Goal: Information Seeking & Learning: Learn about a topic

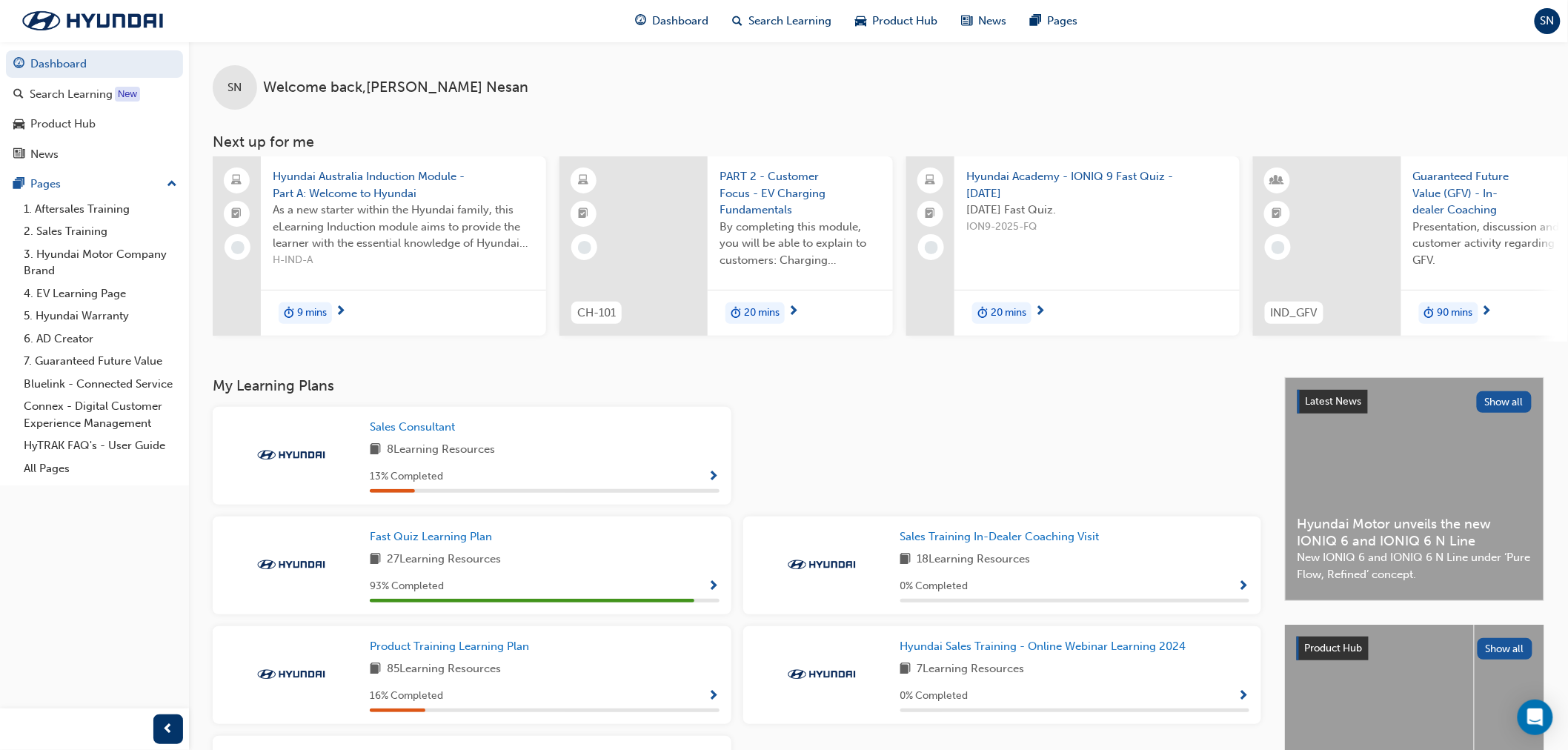
click at [576, 554] on div "Fast Quiz Learning Plan 27 Learning Resources 93 % Completed" at bounding box center [544, 565] width 350 height 74
click at [630, 561] on div "27 Learning Resources" at bounding box center [544, 560] width 350 height 18
click at [717, 583] on span "Show Progress" at bounding box center [714, 587] width 11 height 14
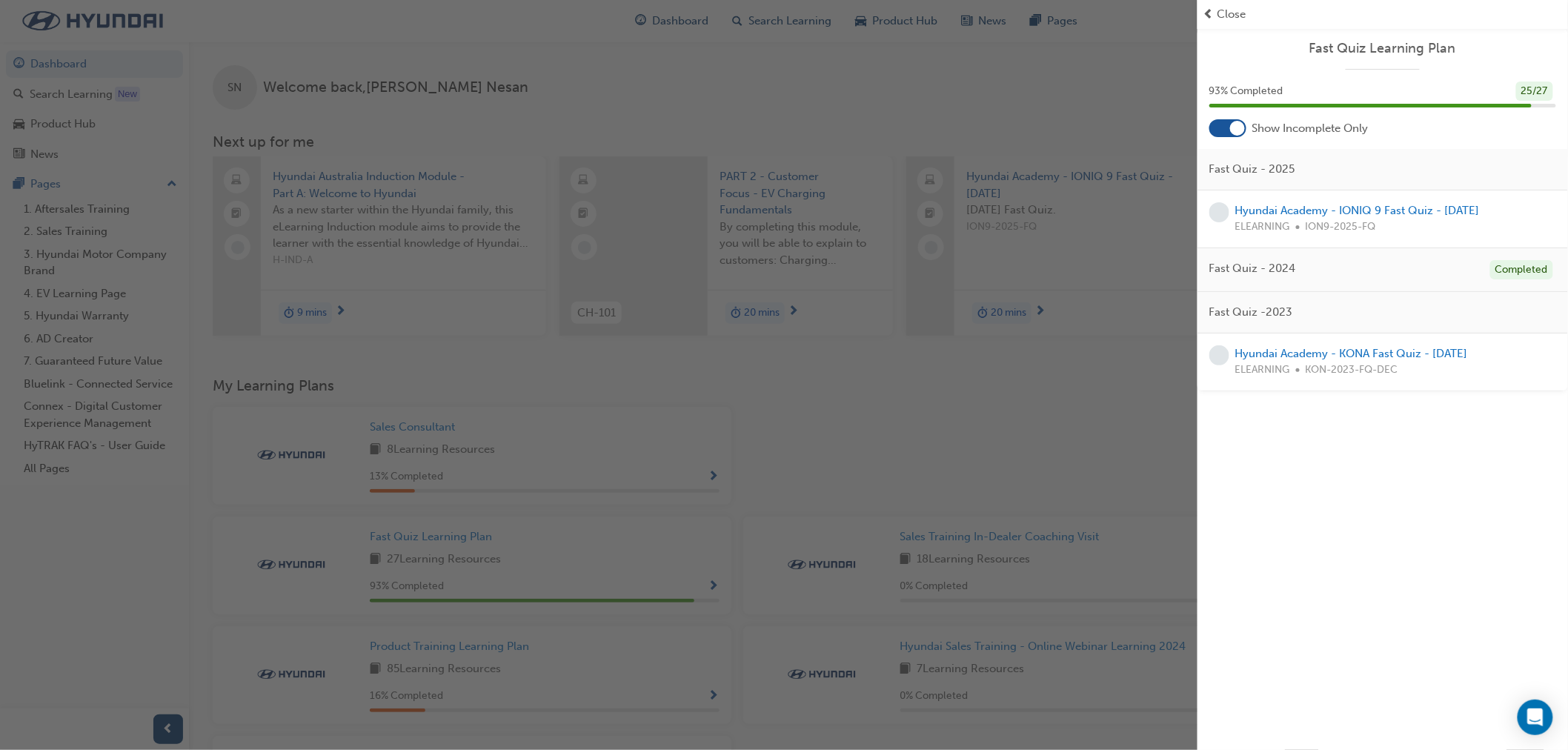
click at [640, 421] on div "button" at bounding box center [598, 375] width 1198 height 750
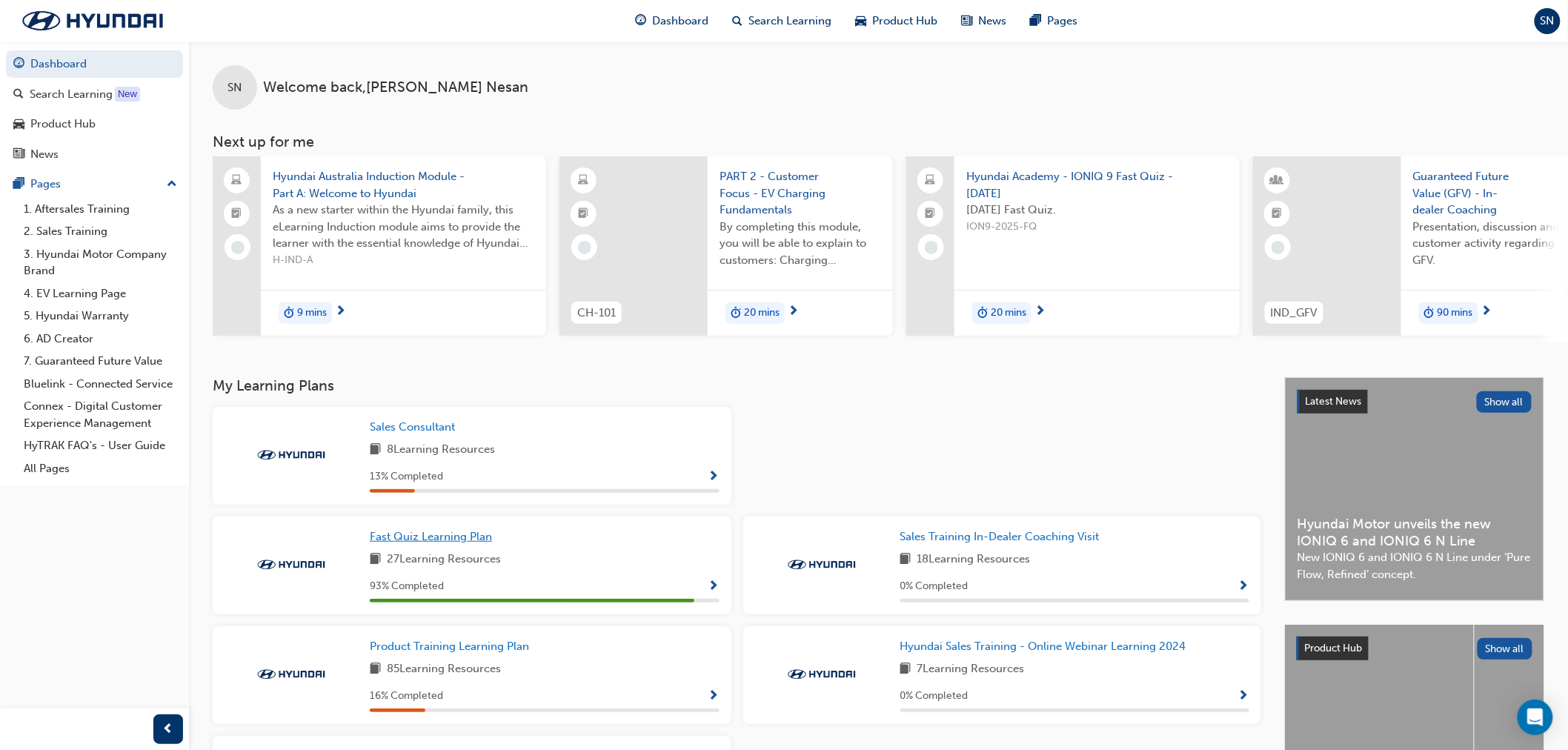
click at [435, 544] on span "Fast Quiz Learning Plan" at bounding box center [430, 536] width 122 height 14
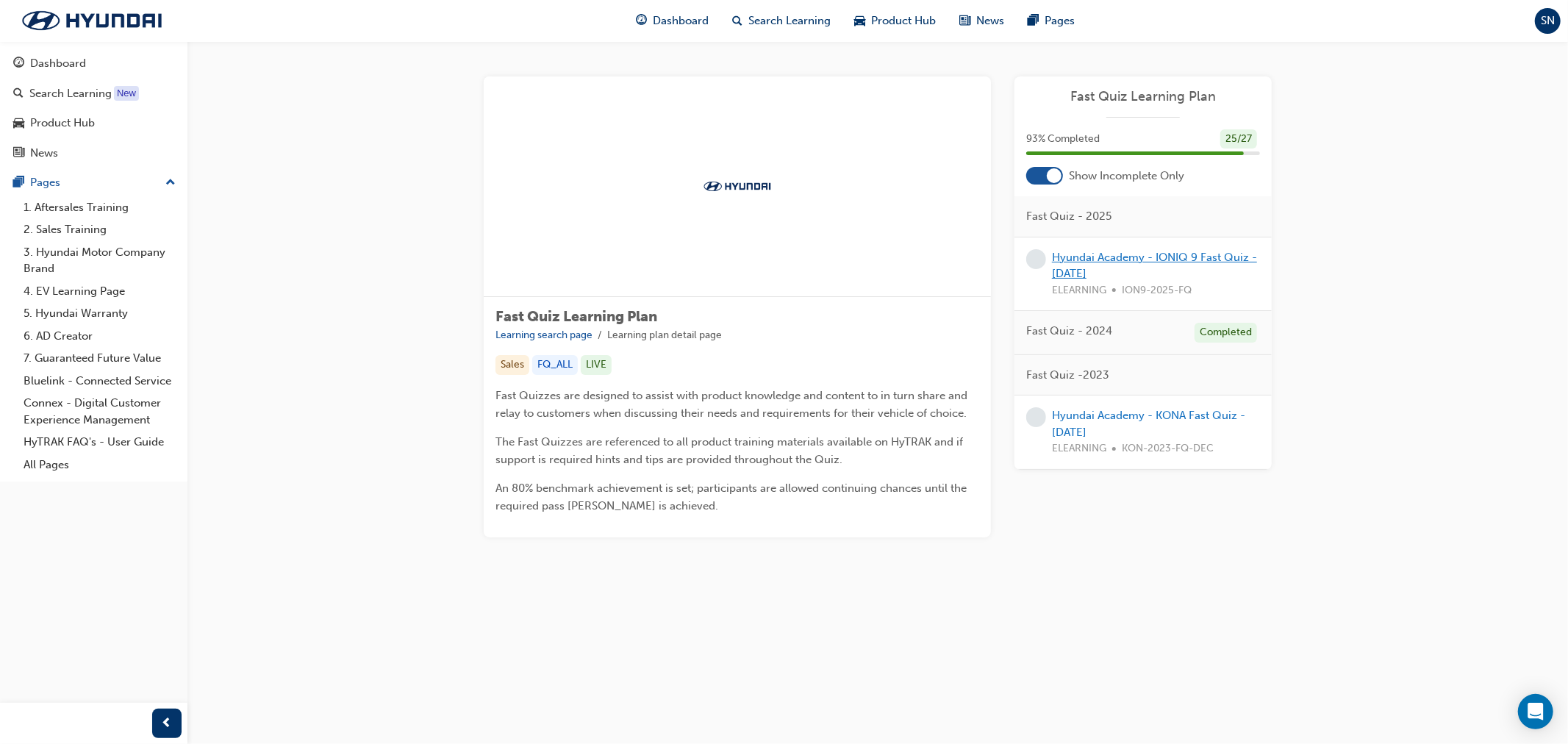
click at [1101, 257] on link "Hyundai Academy - IONIQ 9 Fast Quiz - August 2025" at bounding box center [1154, 266] width 205 height 30
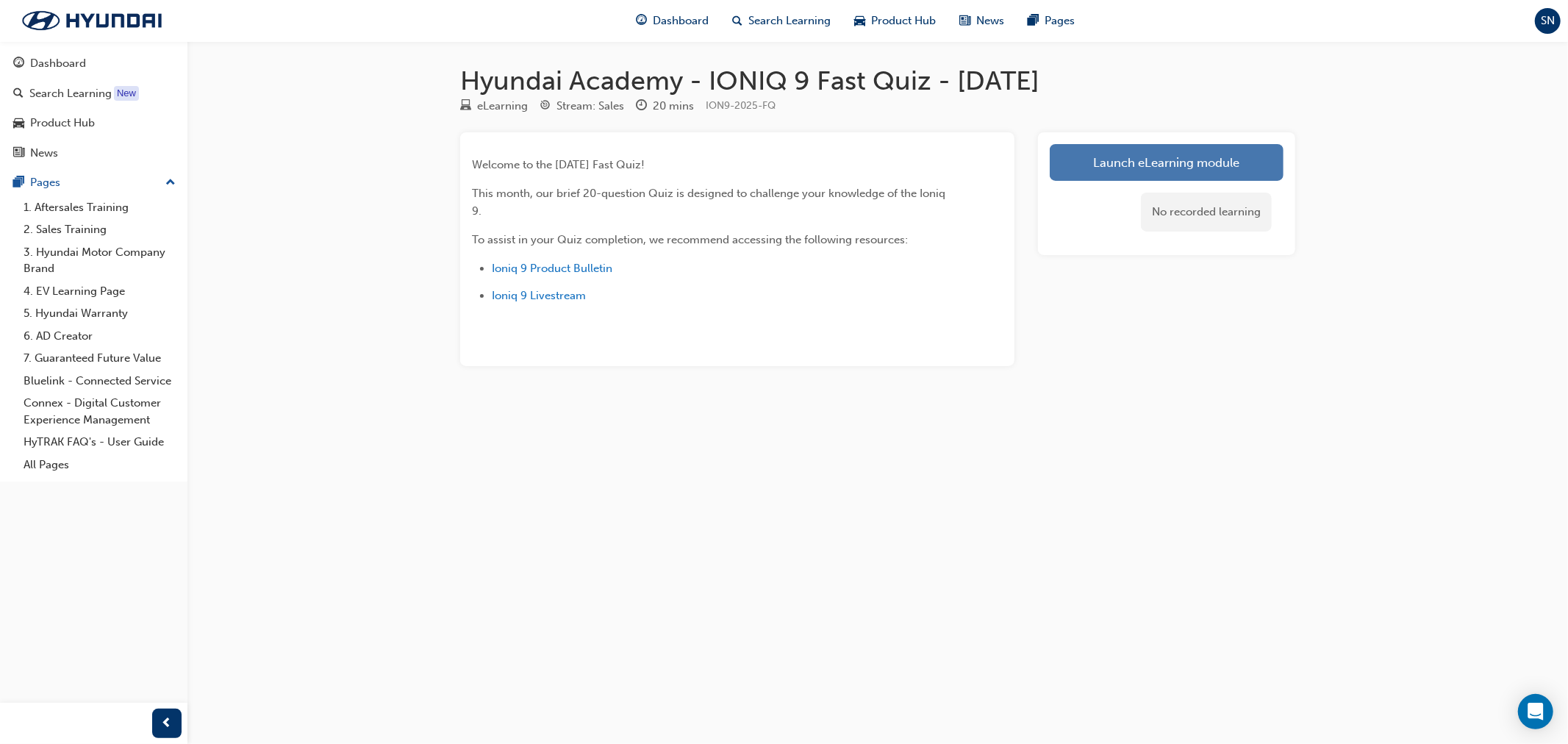
click at [1129, 163] on link "Launch eLearning module" at bounding box center [1167, 162] width 234 height 36
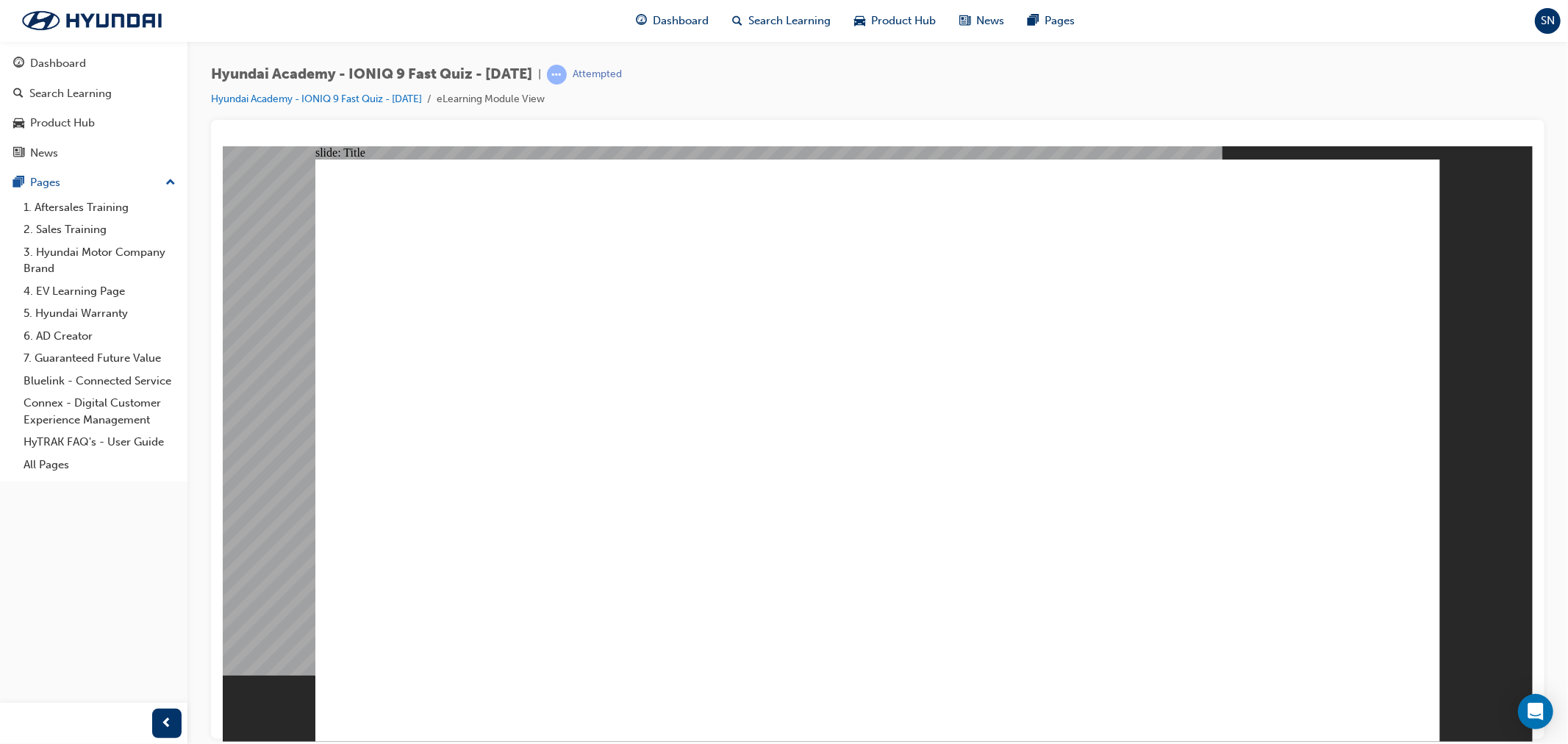
drag, startPoint x: 1010, startPoint y: 727, endPoint x: 1018, endPoint y: 703, distance: 25.3
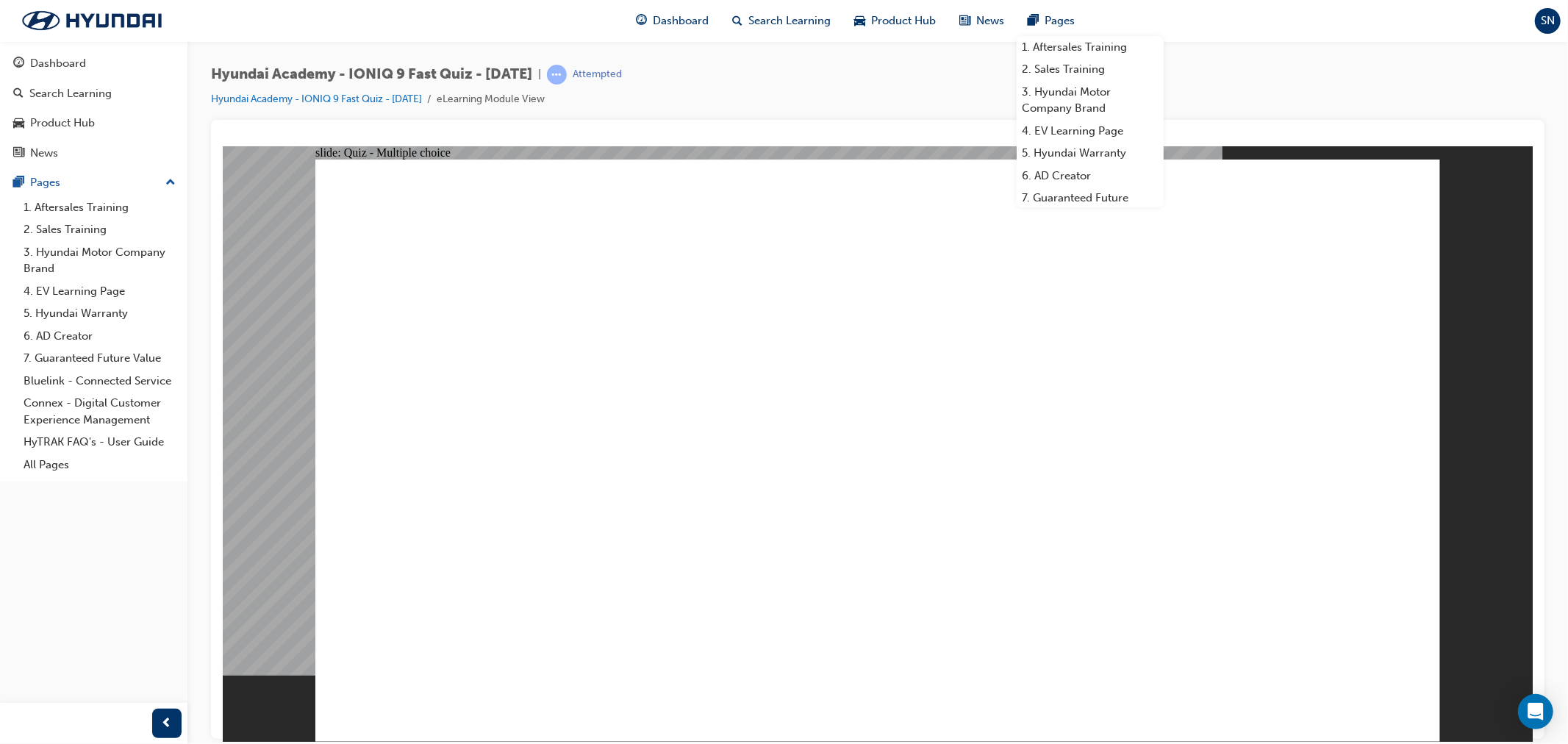
radio input "true"
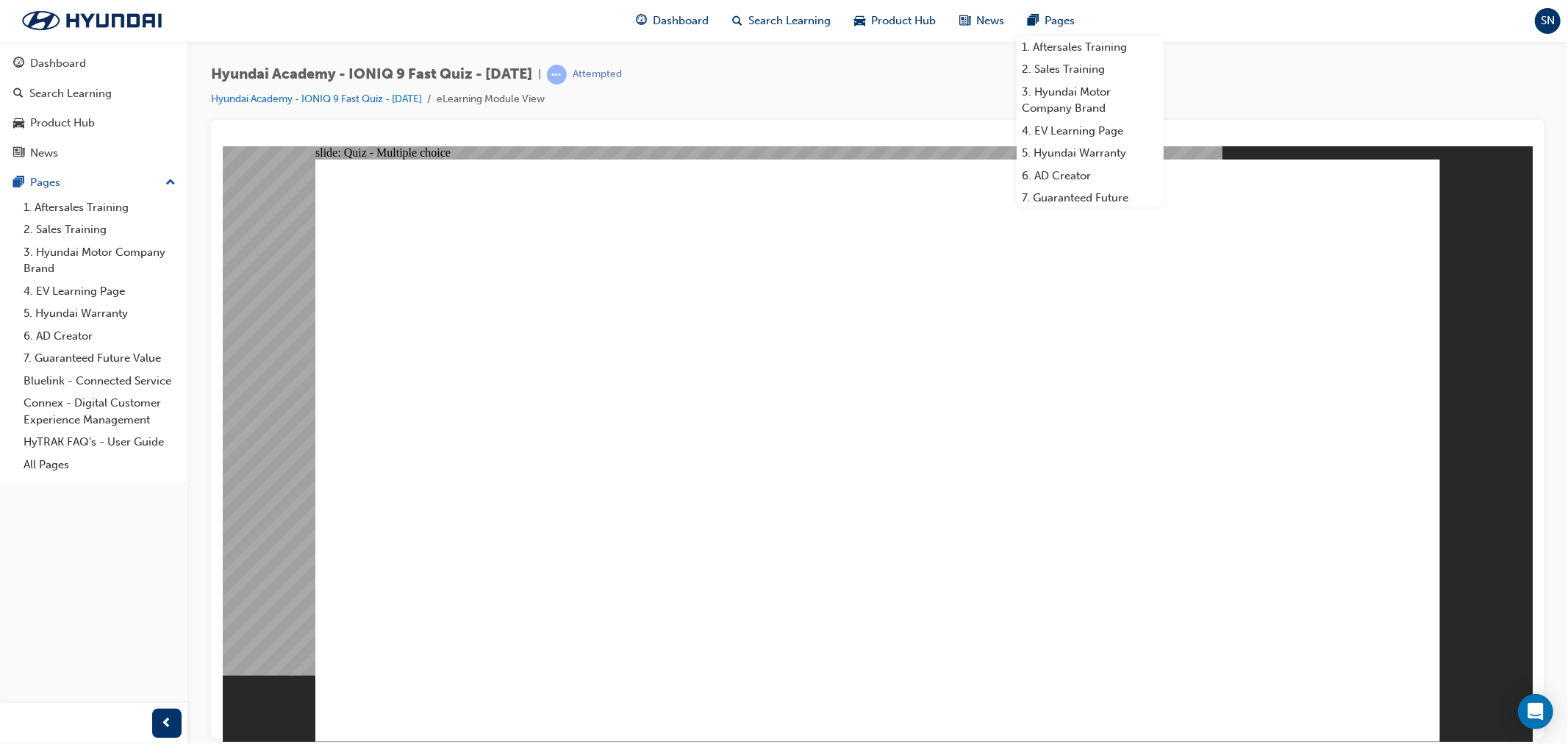
radio input "true"
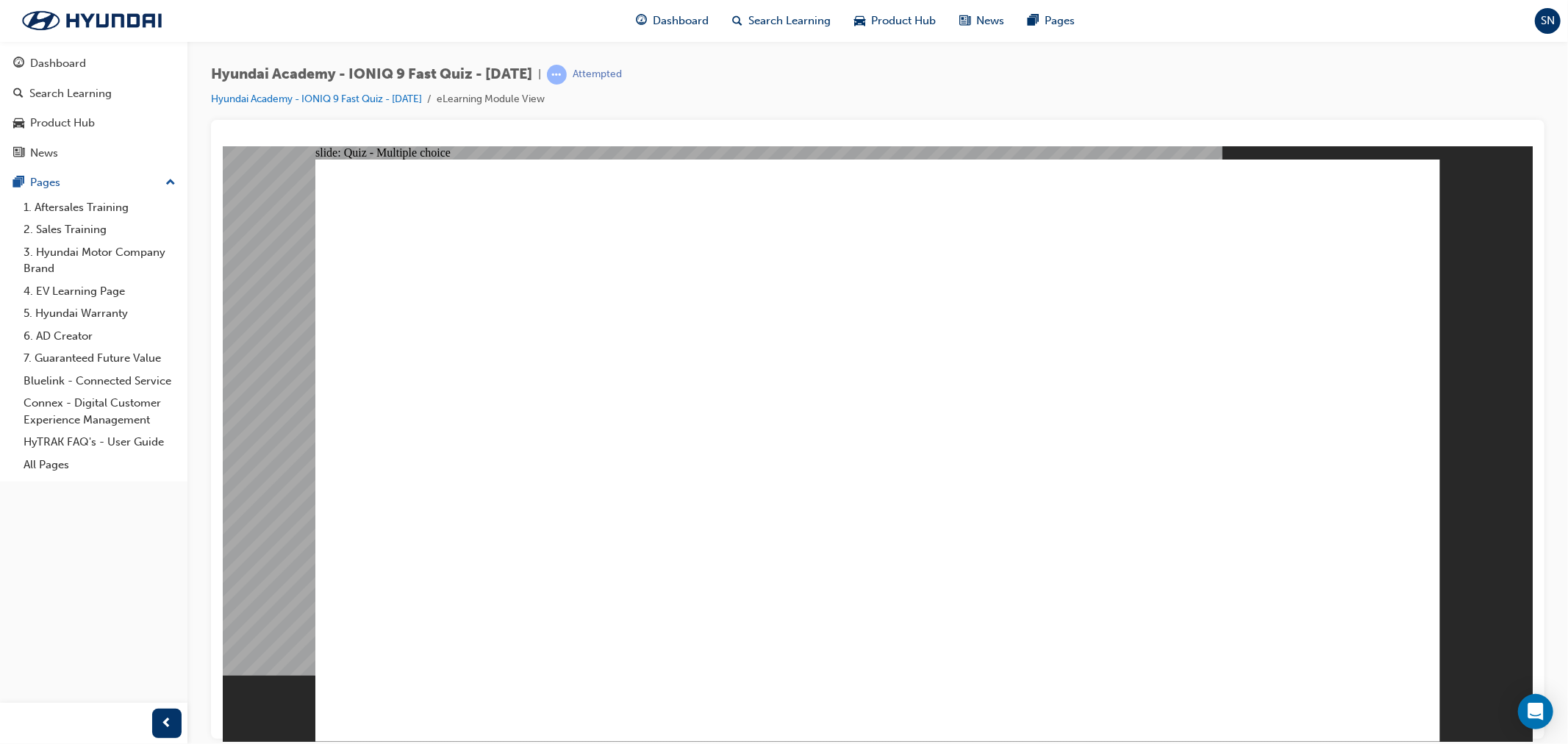
radio input "true"
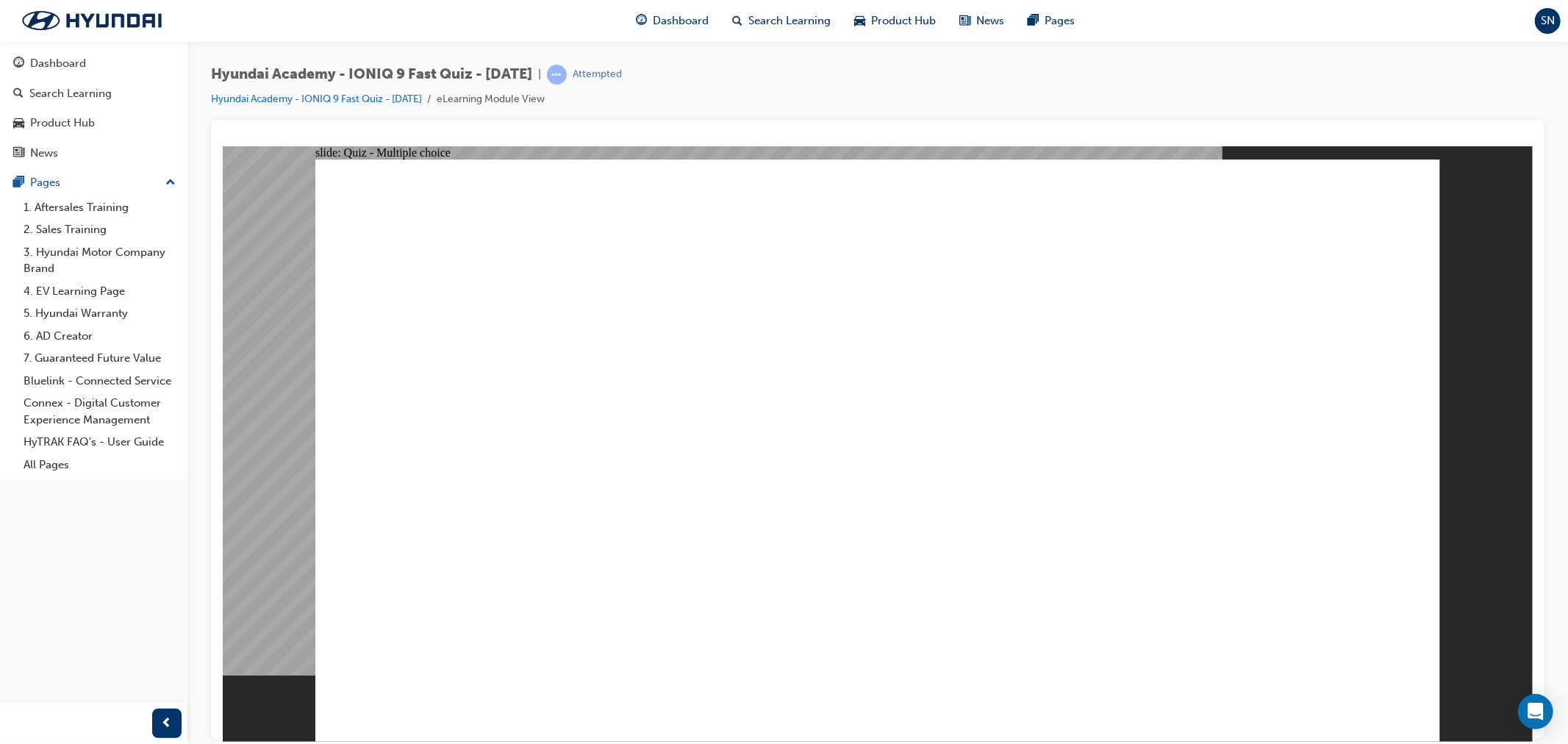
radio input "true"
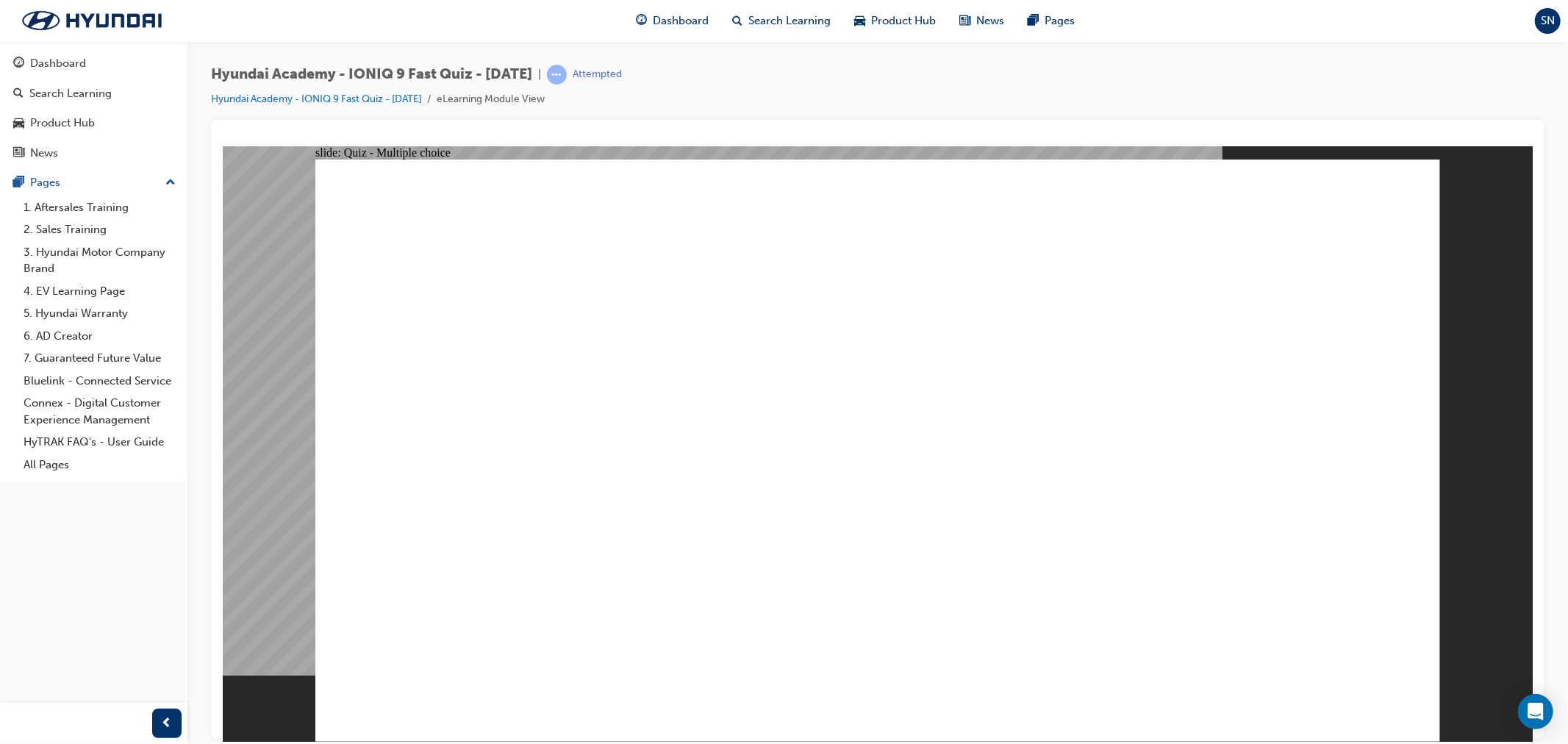
radio input "true"
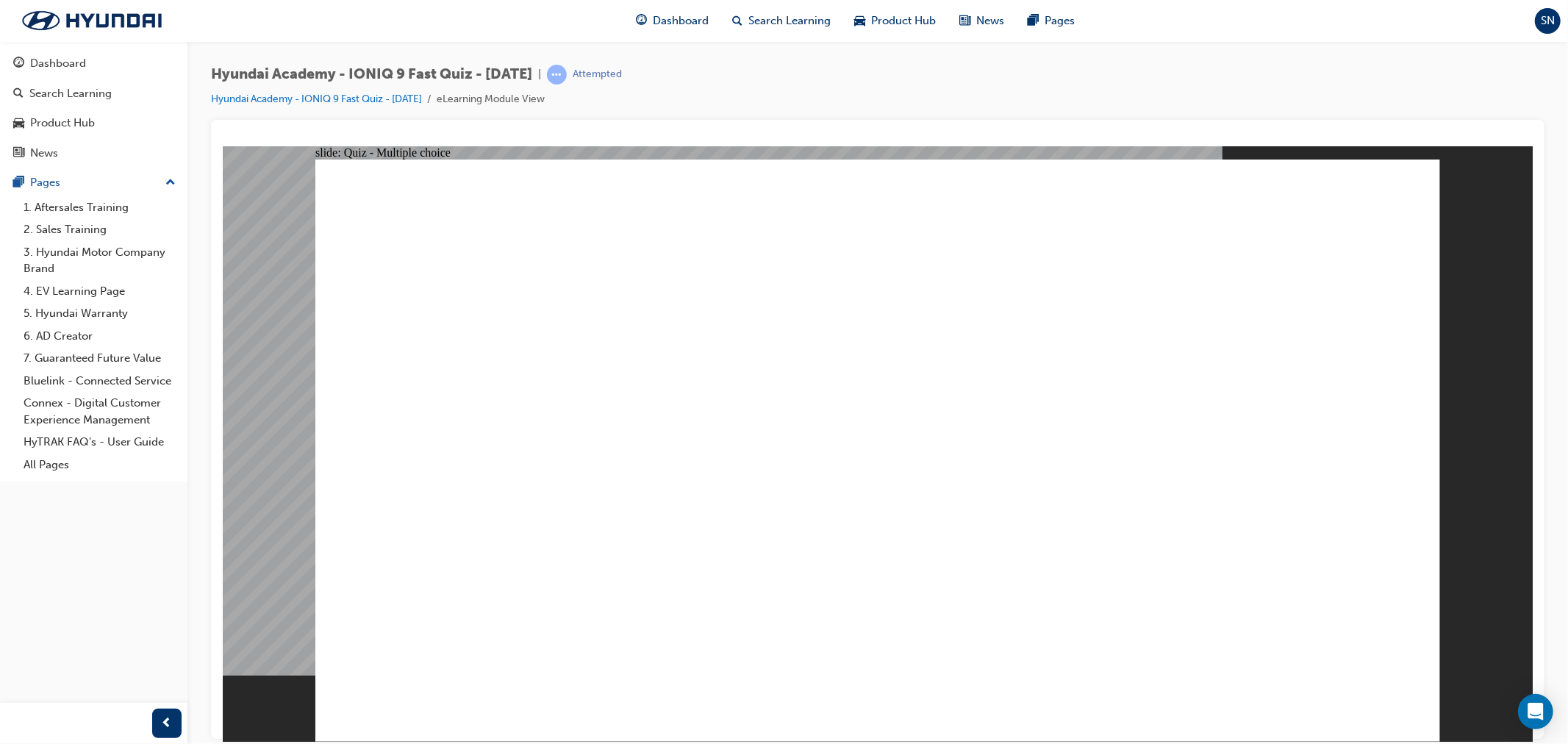
radio input "true"
checkbox input "true"
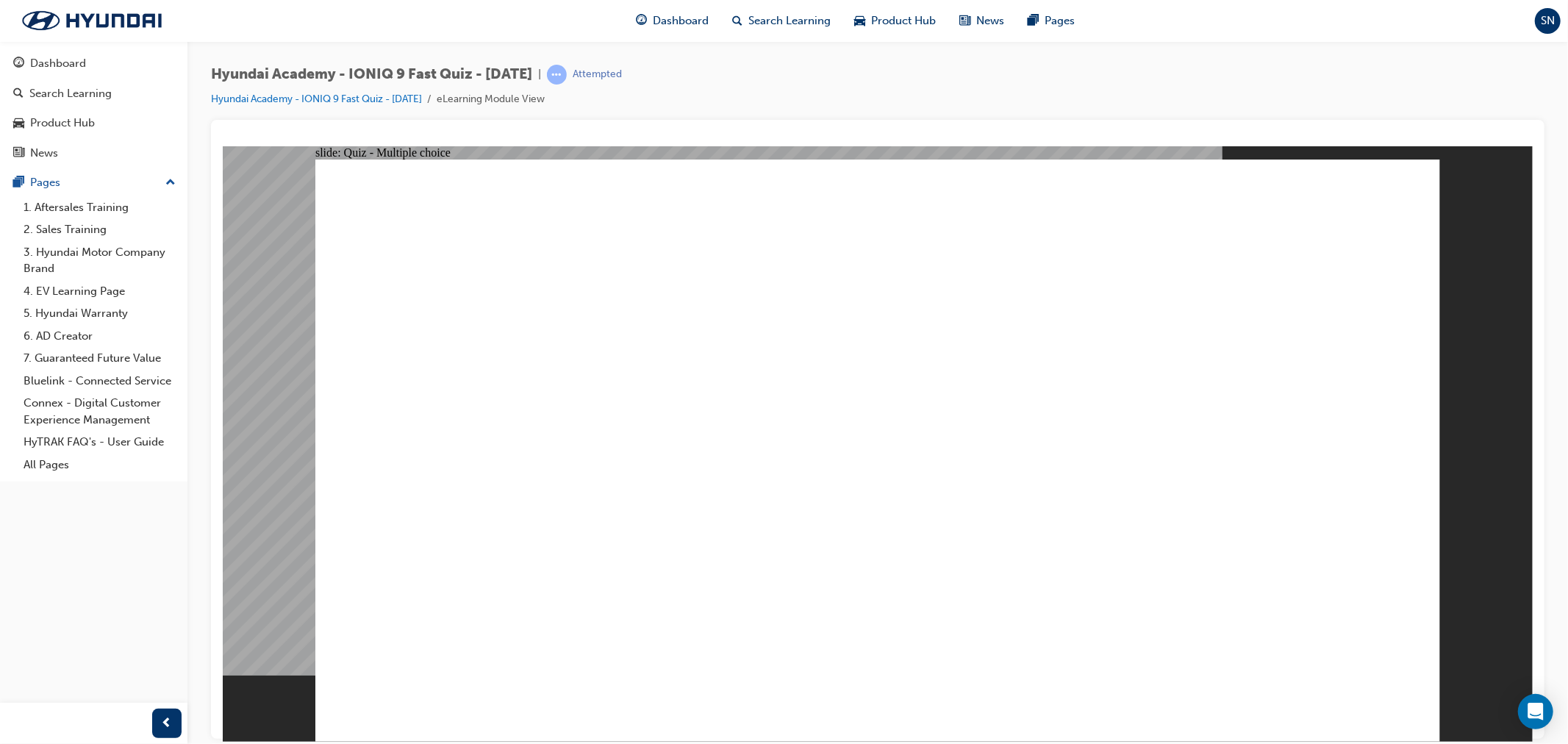
checkbox input "true"
checkbox input "false"
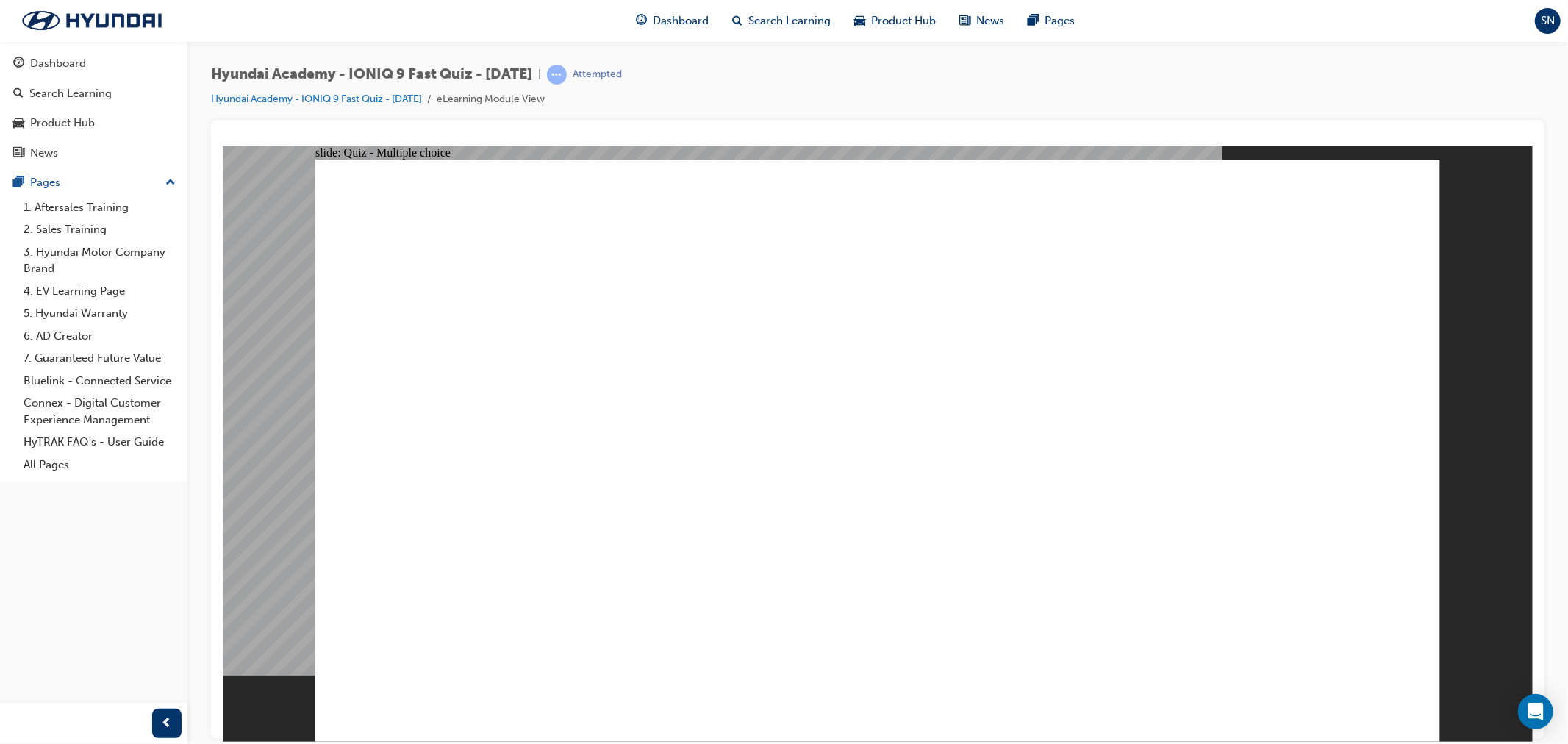
checkbox input "true"
checkbox input "false"
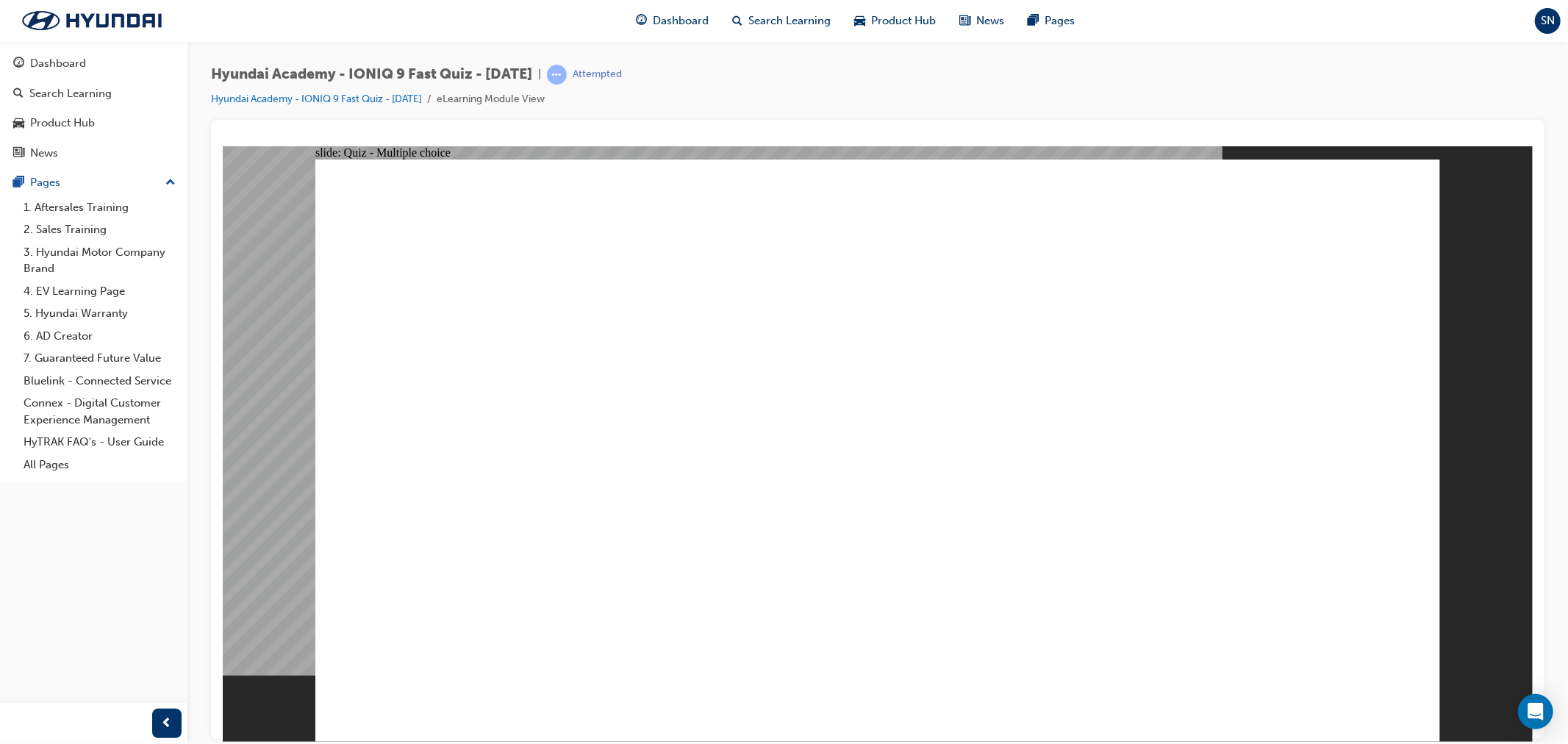
checkbox input "true"
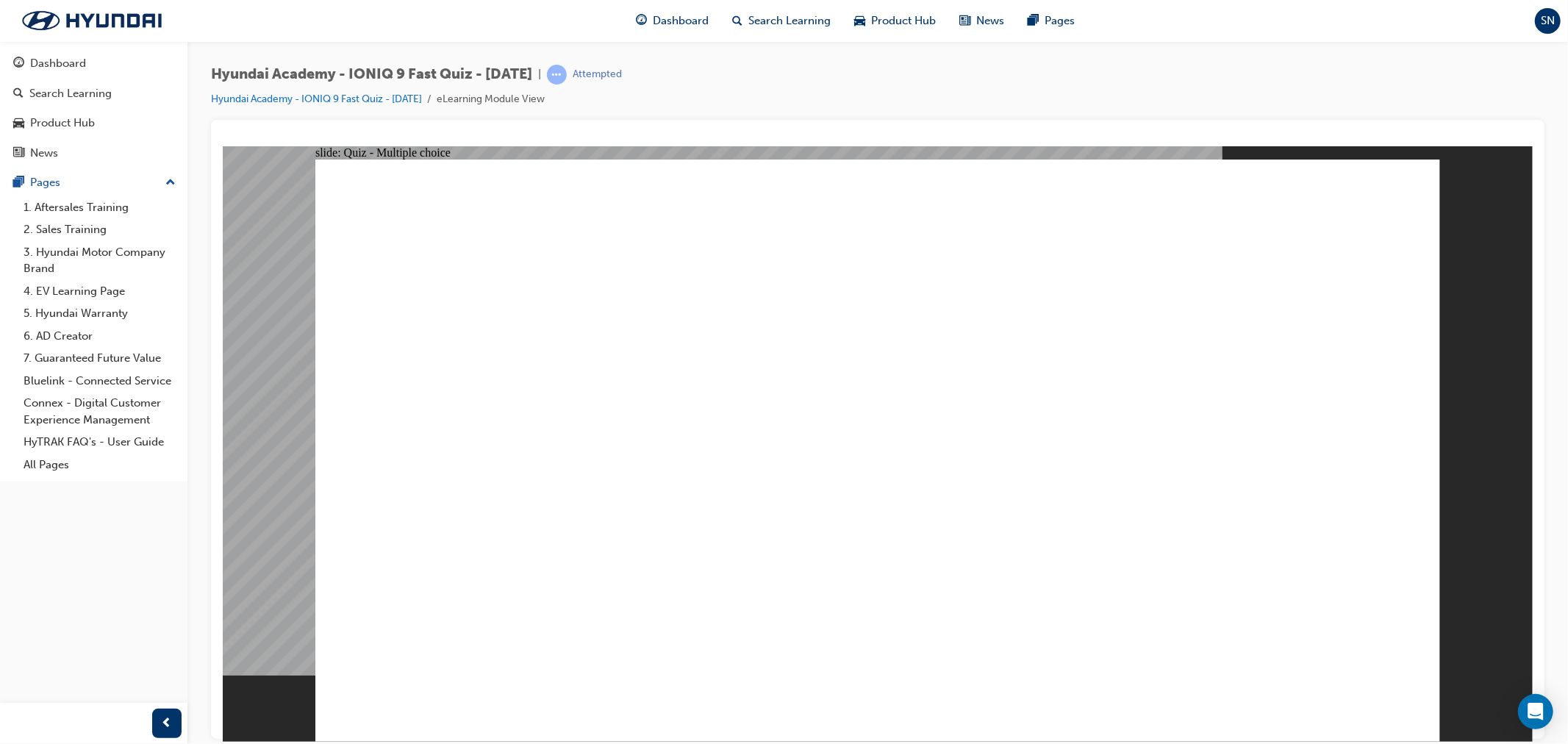
checkbox input "true"
radio input "true"
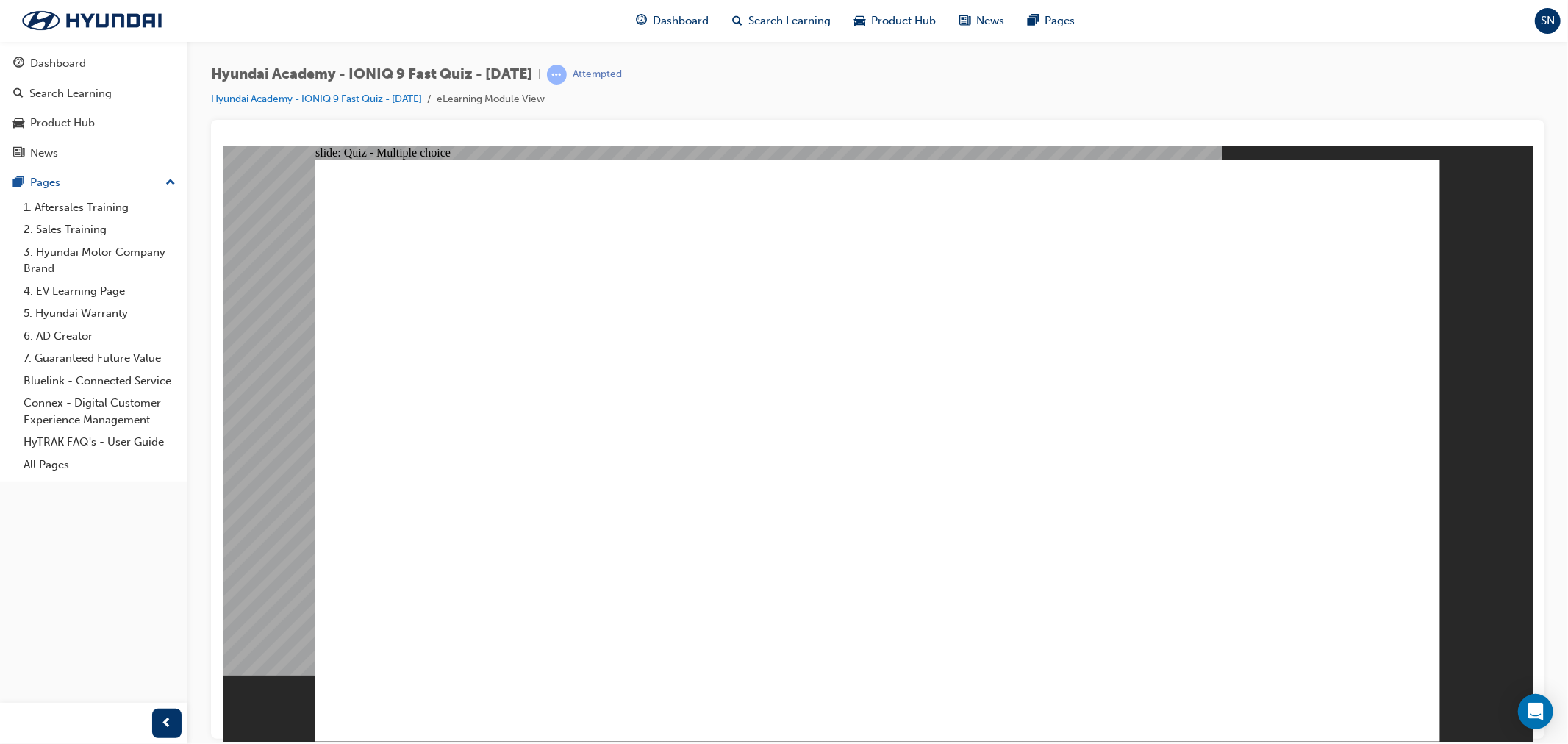
radio input "true"
checkbox input "true"
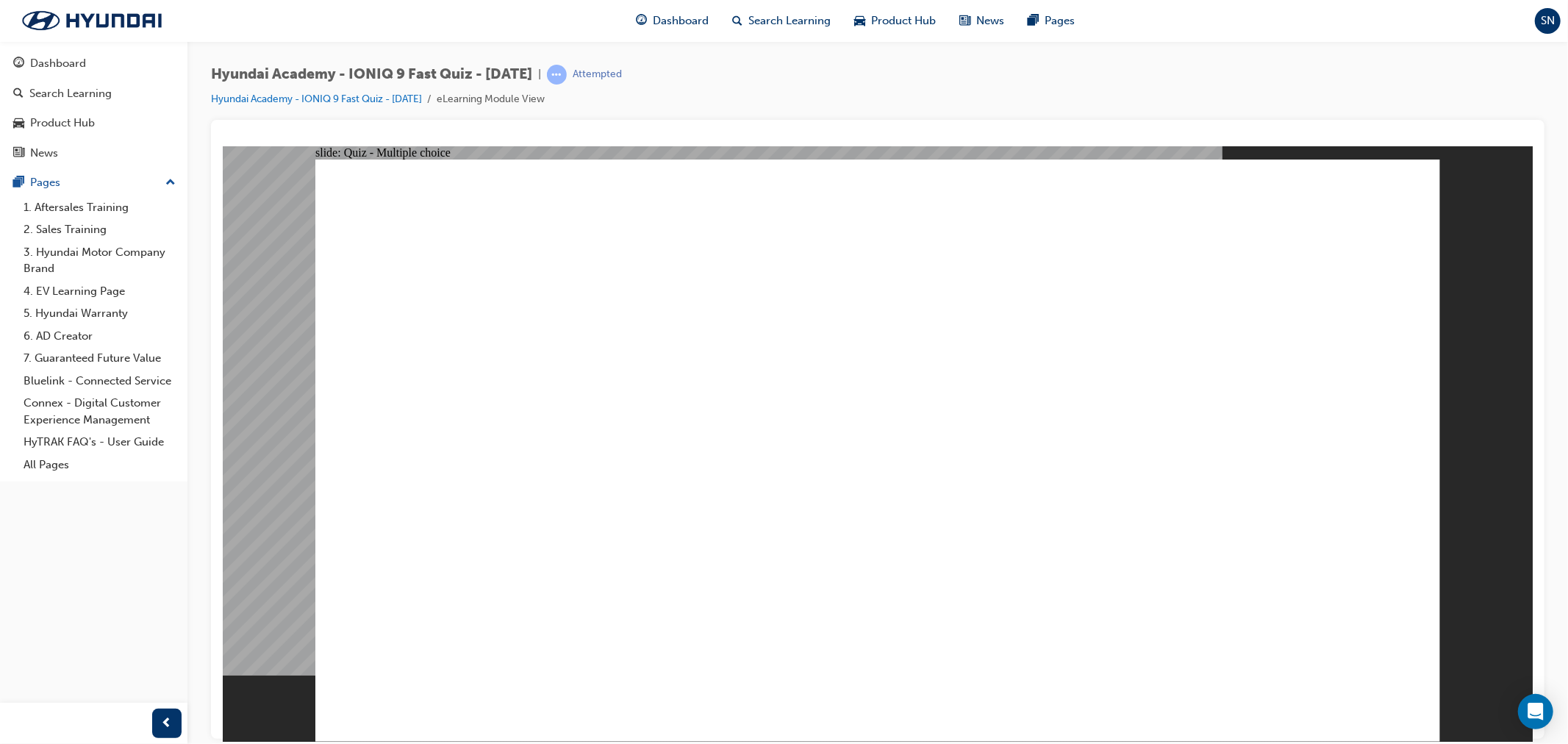
checkbox input "true"
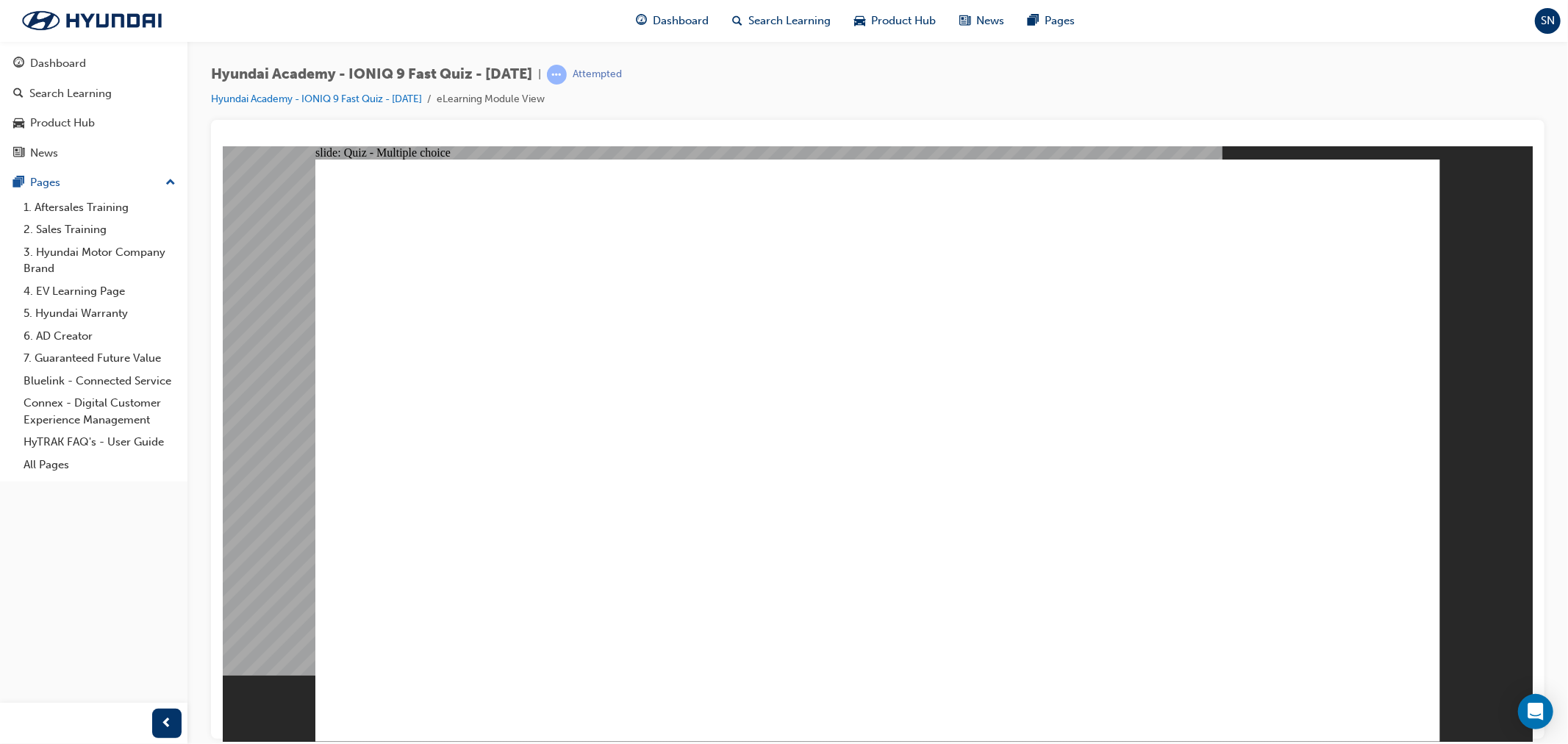
radio input "true"
drag, startPoint x: 548, startPoint y: 612, endPoint x: 553, endPoint y: 645, distance: 33.4
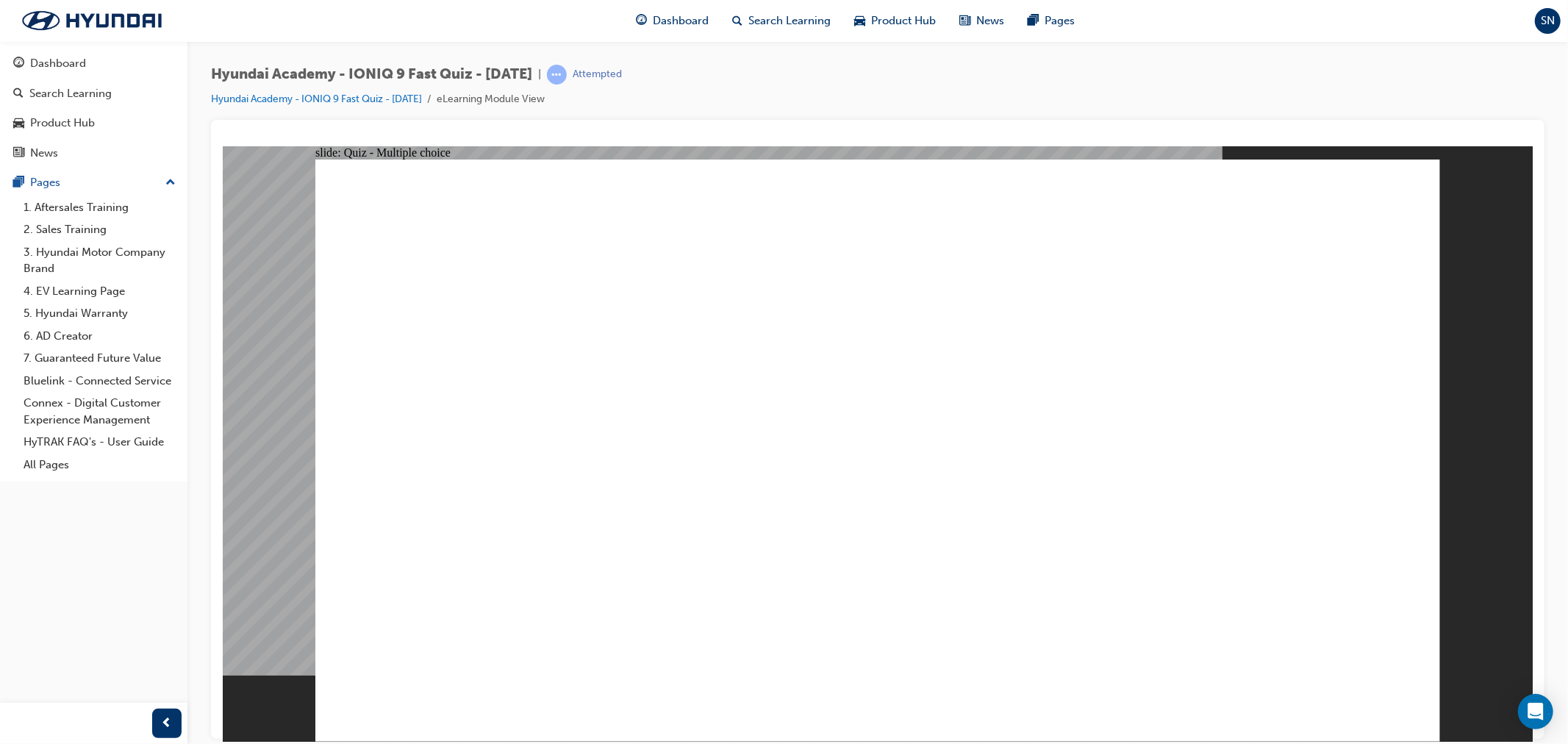
radio input "false"
radio input "true"
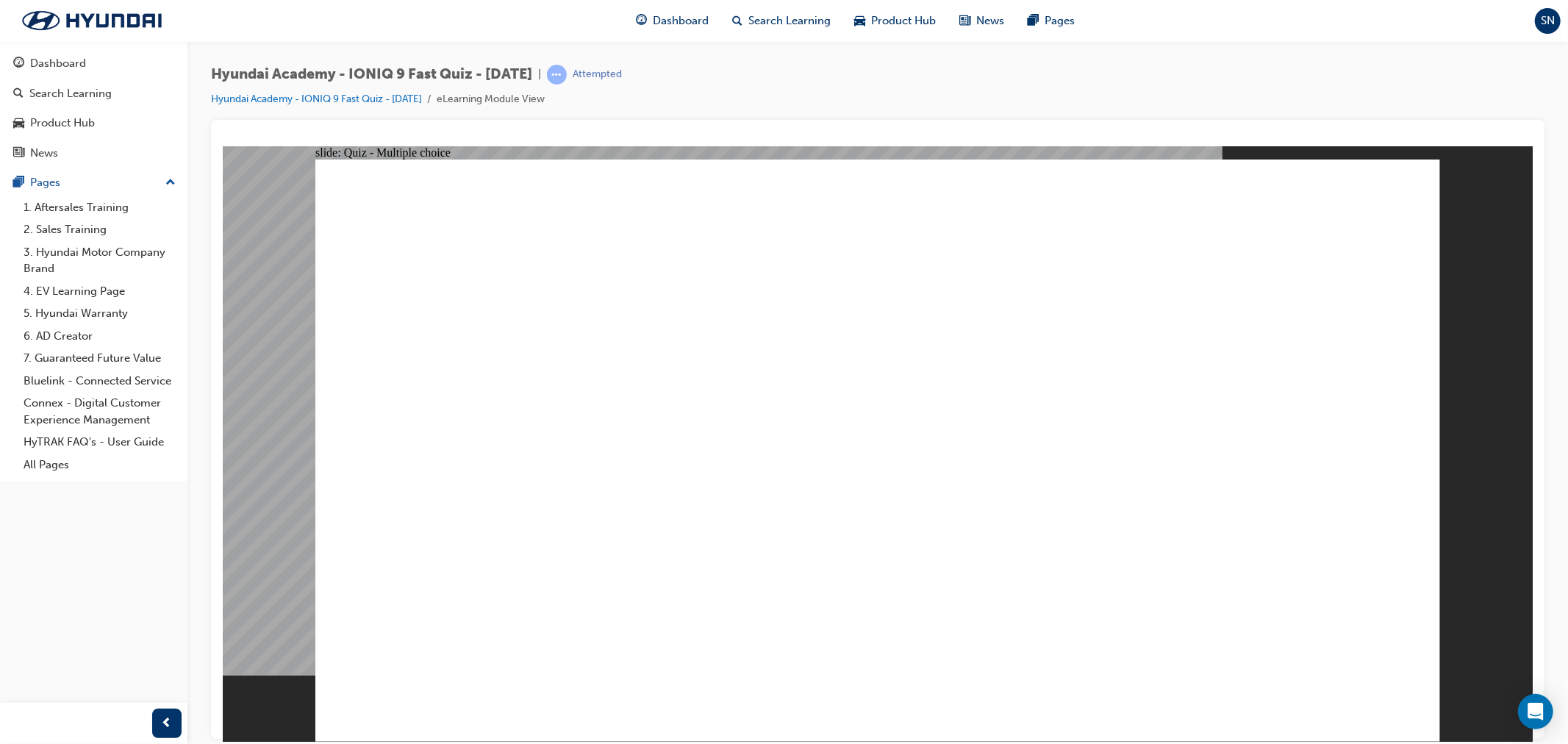
radio input "true"
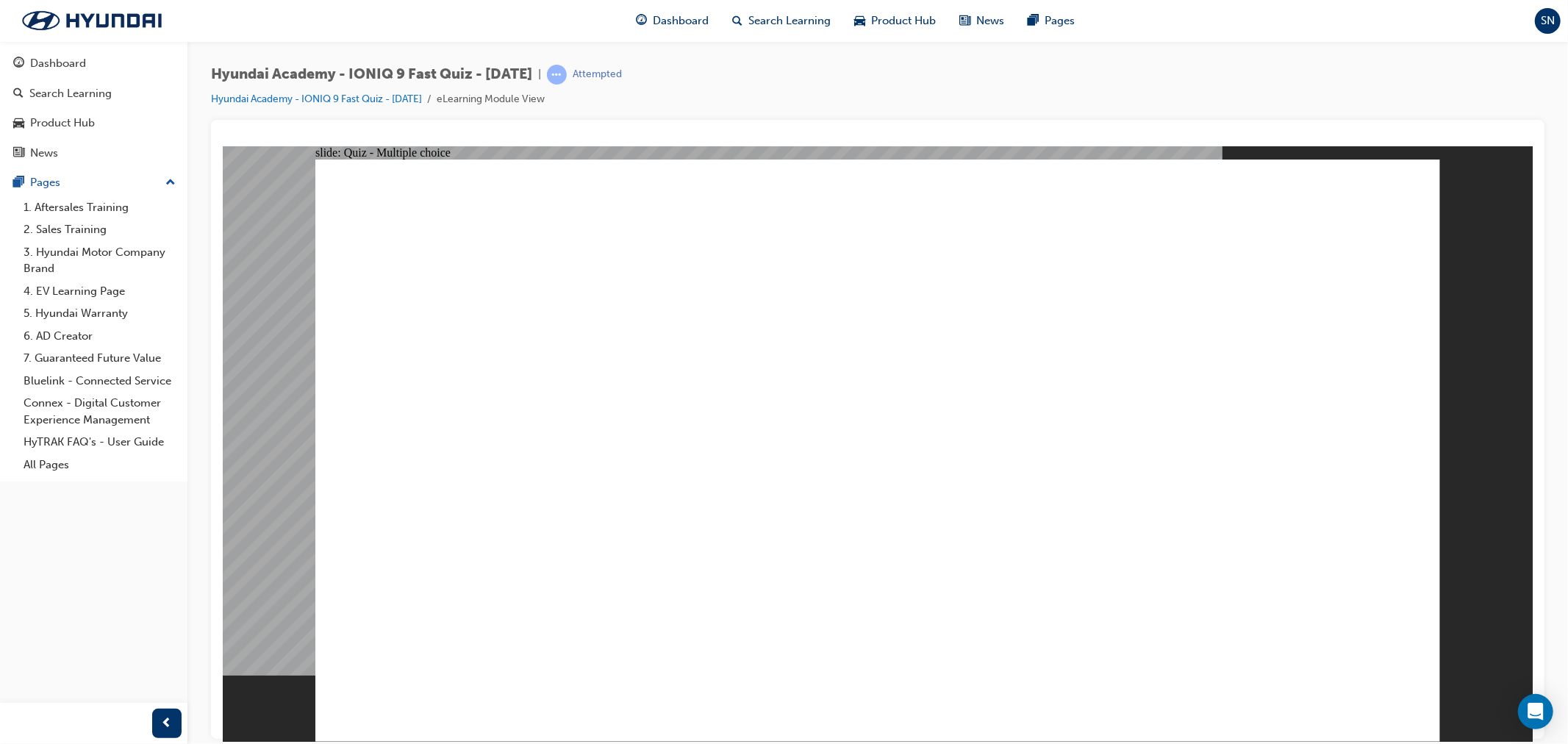
radio input "true"
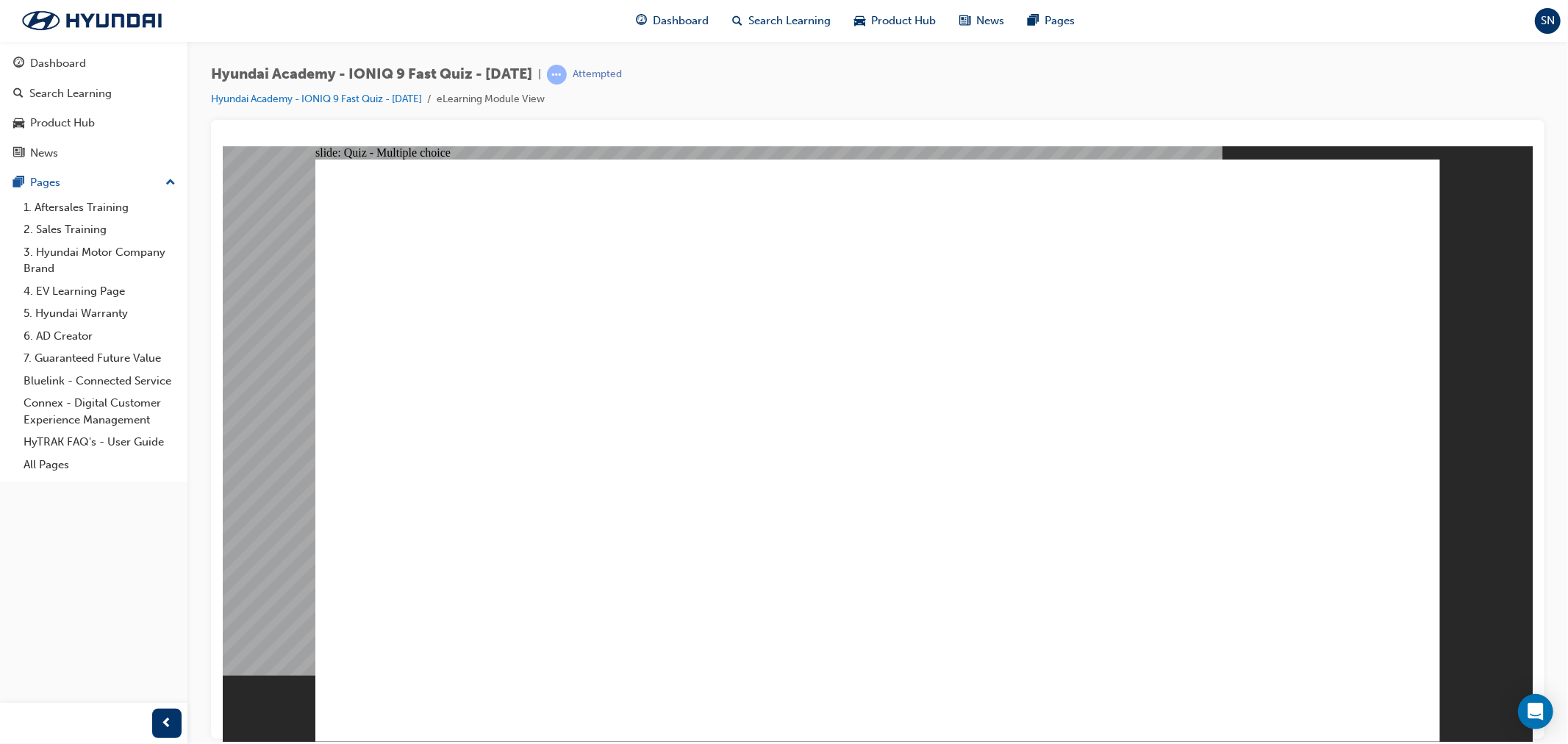
radio input "true"
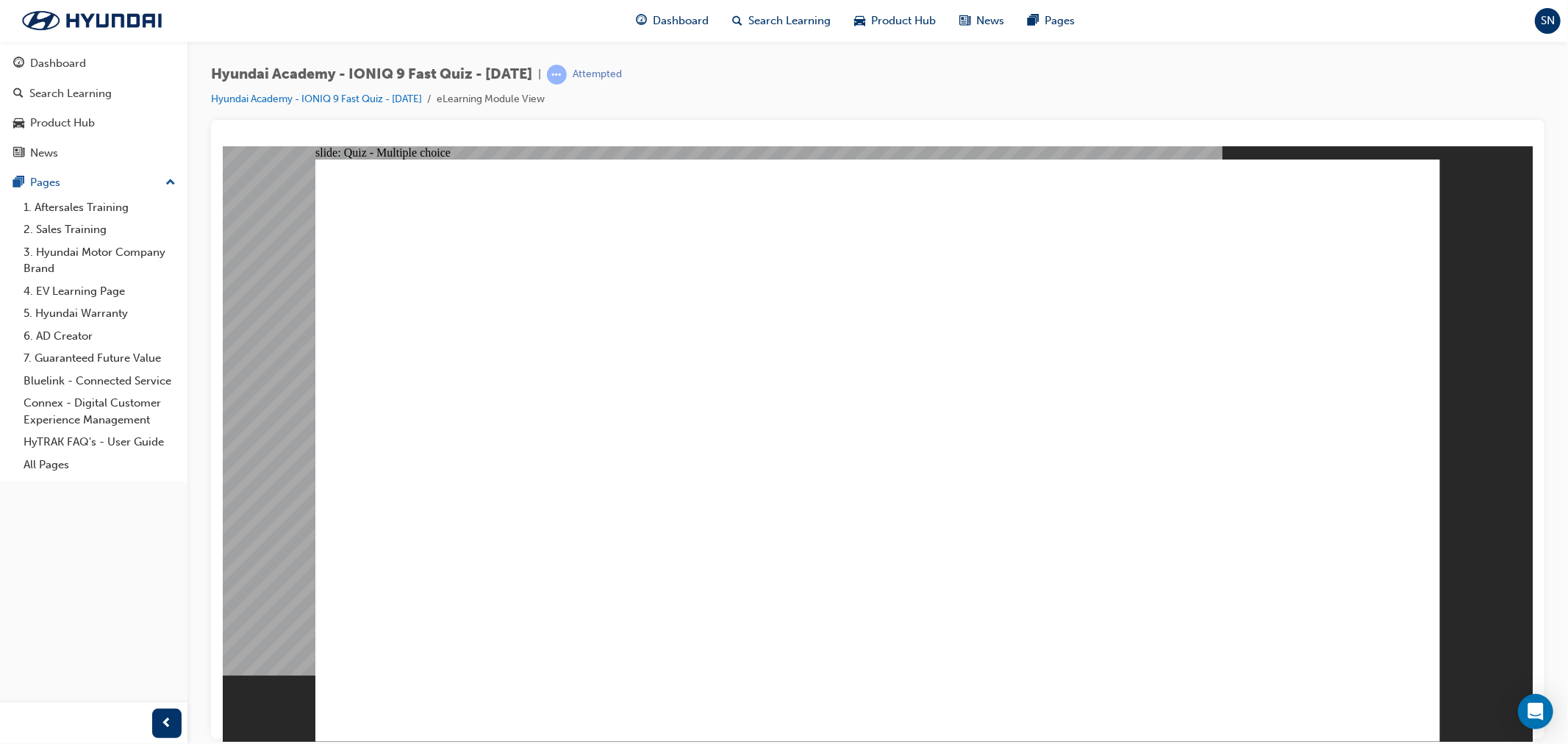
radio input "true"
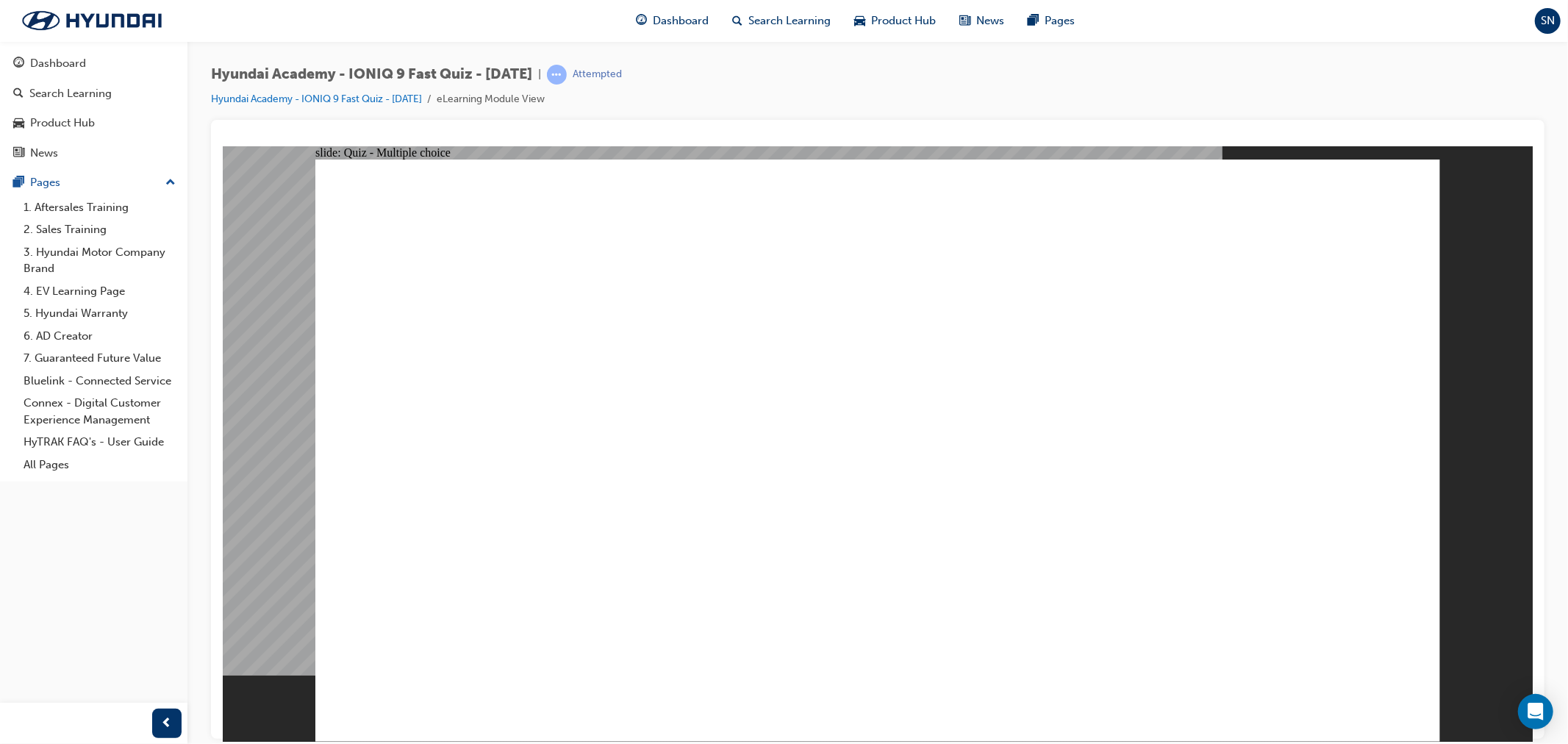
radio input "true"
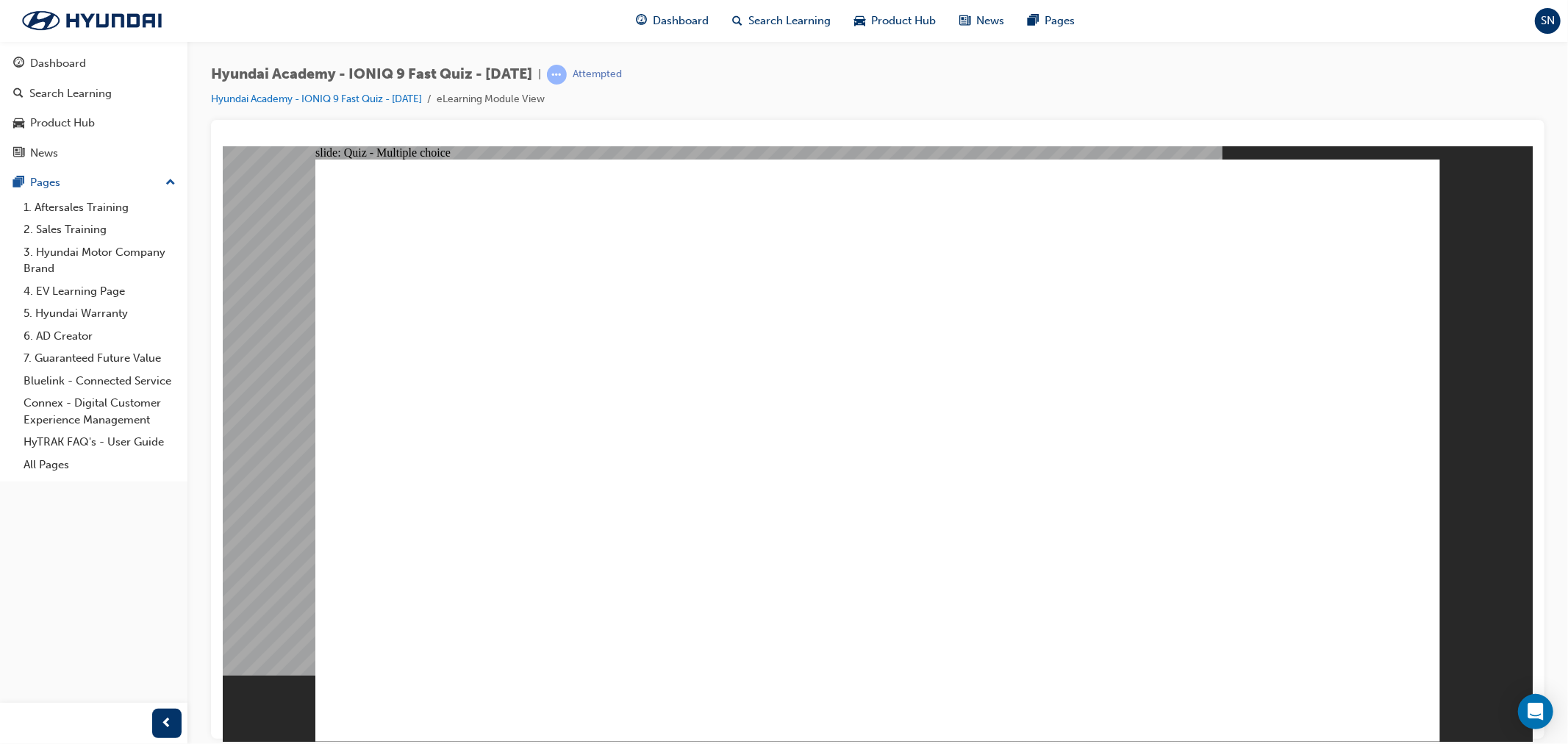
radio input "true"
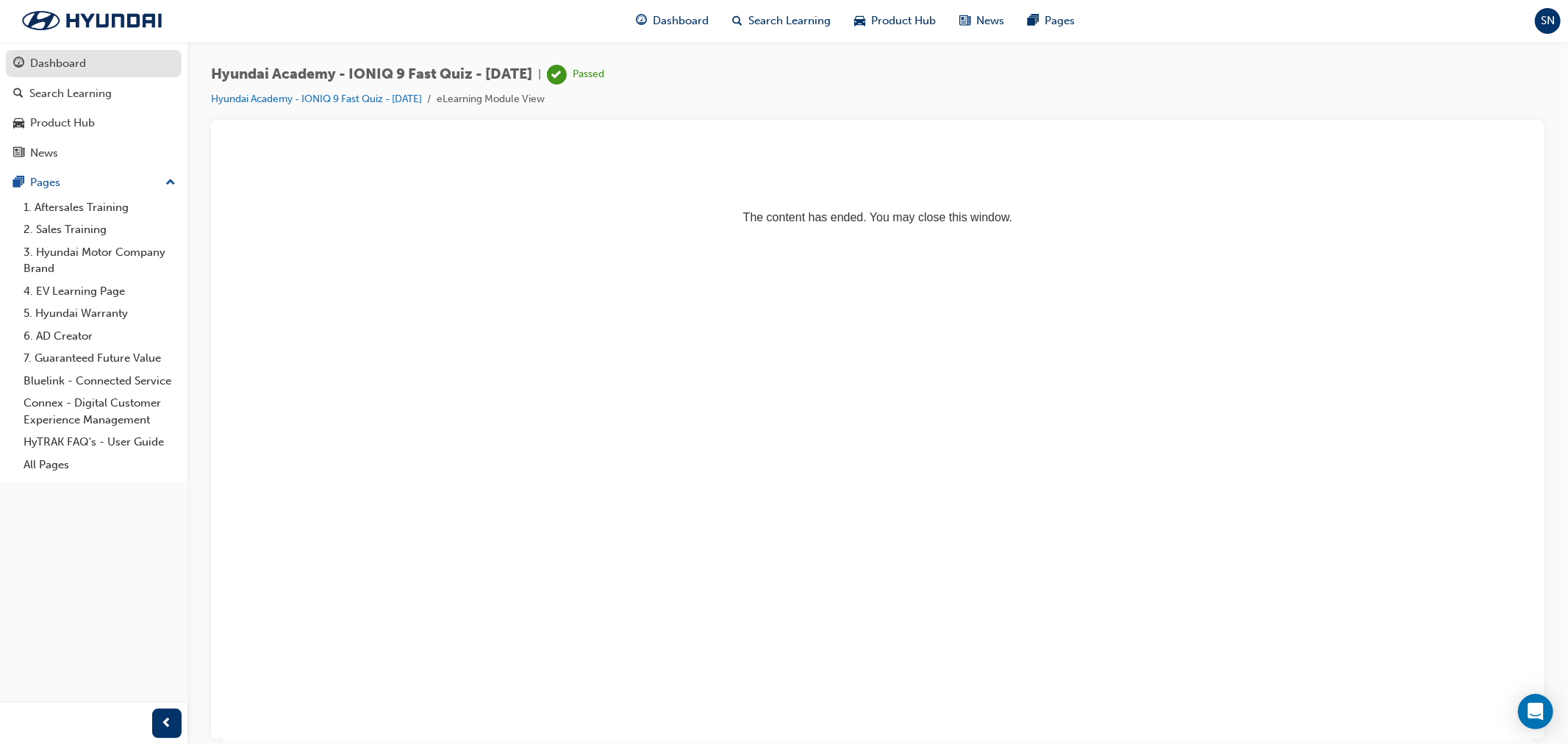
click at [98, 67] on div "Dashboard" at bounding box center [94, 63] width 161 height 18
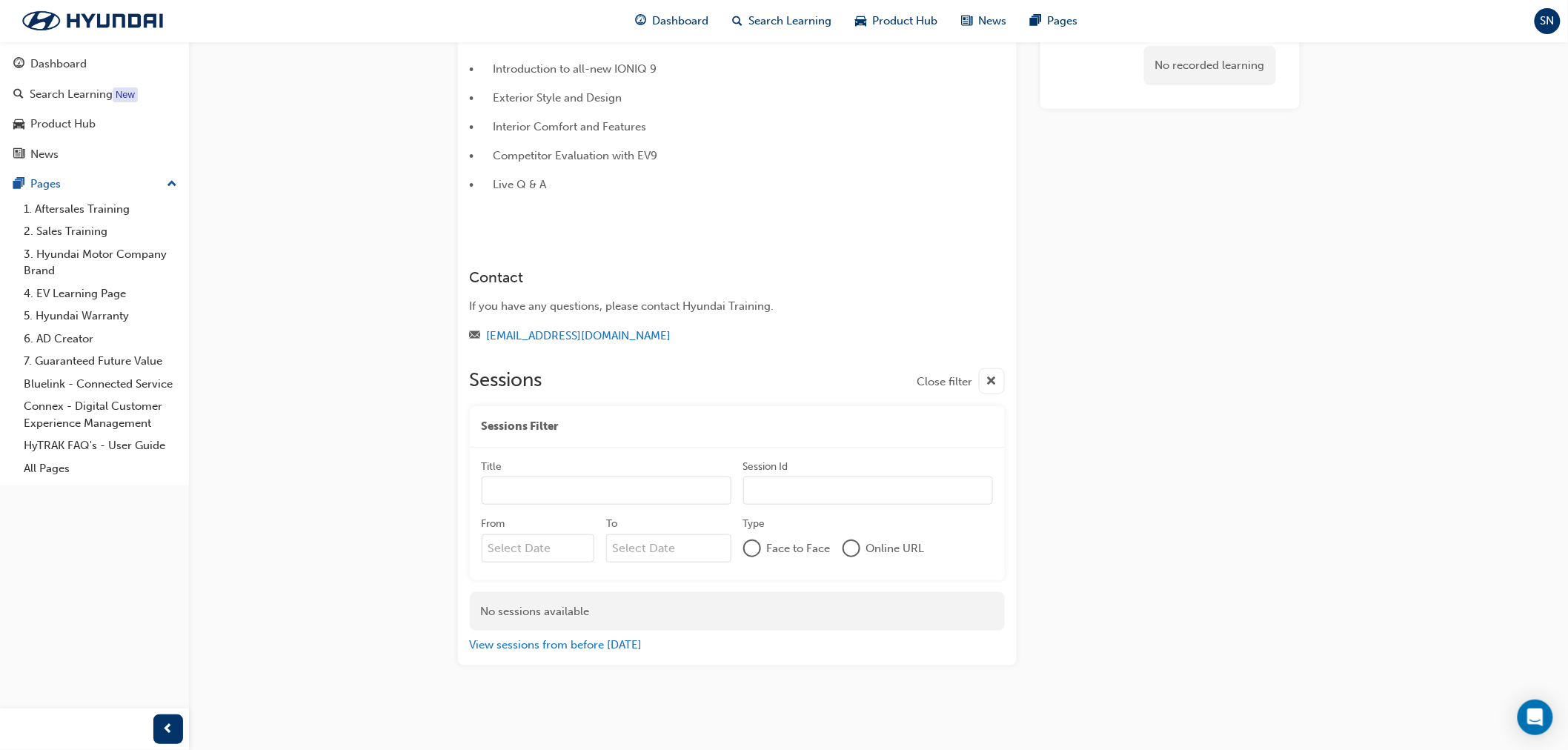
scroll to position [461, 0]
